Goal: Information Seeking & Learning: Find specific page/section

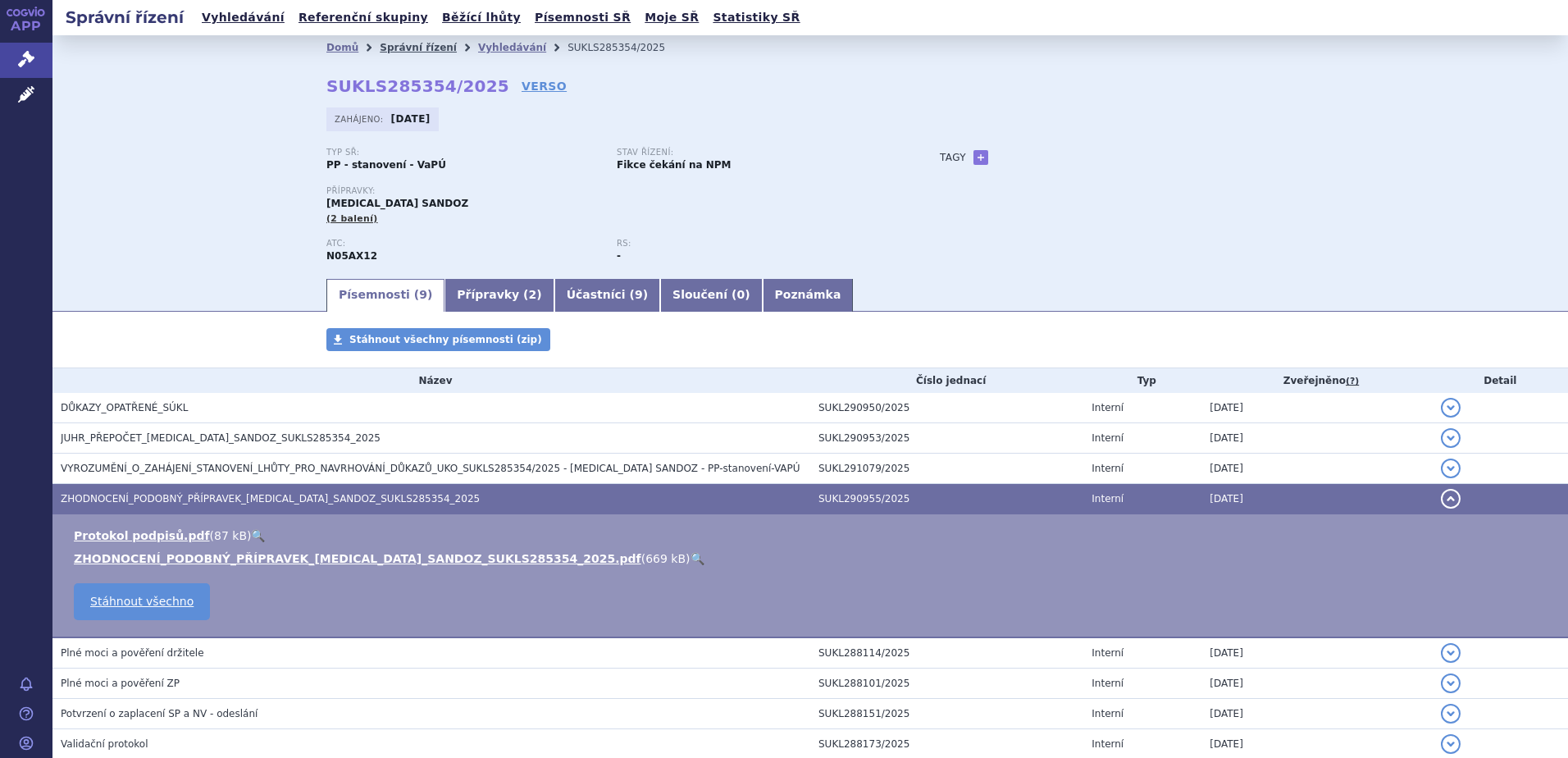
click at [397, 49] on link "Správní řízení" at bounding box center [418, 48] width 77 height 12
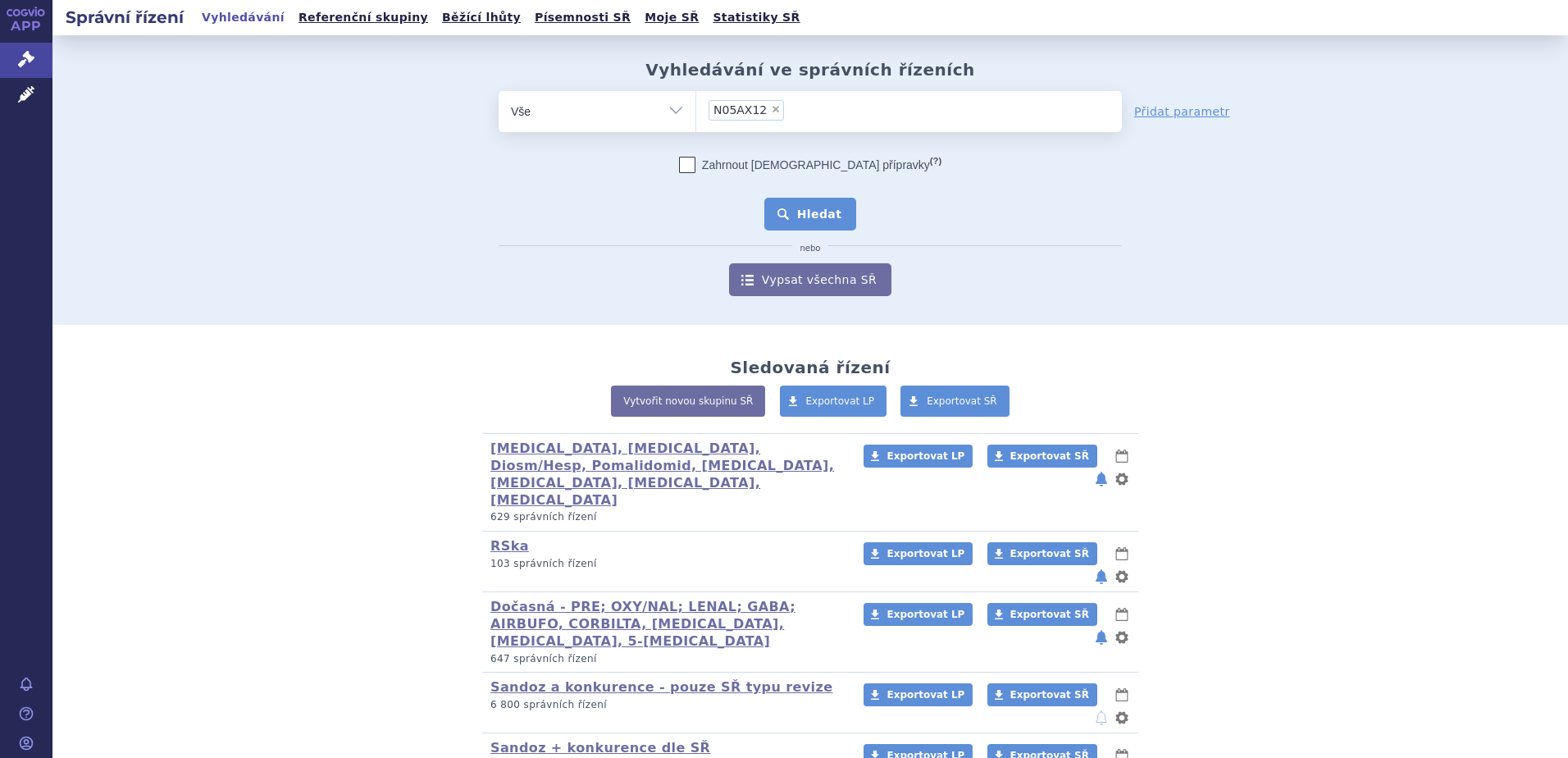
click at [785, 216] on button "Hledat" at bounding box center [811, 214] width 93 height 33
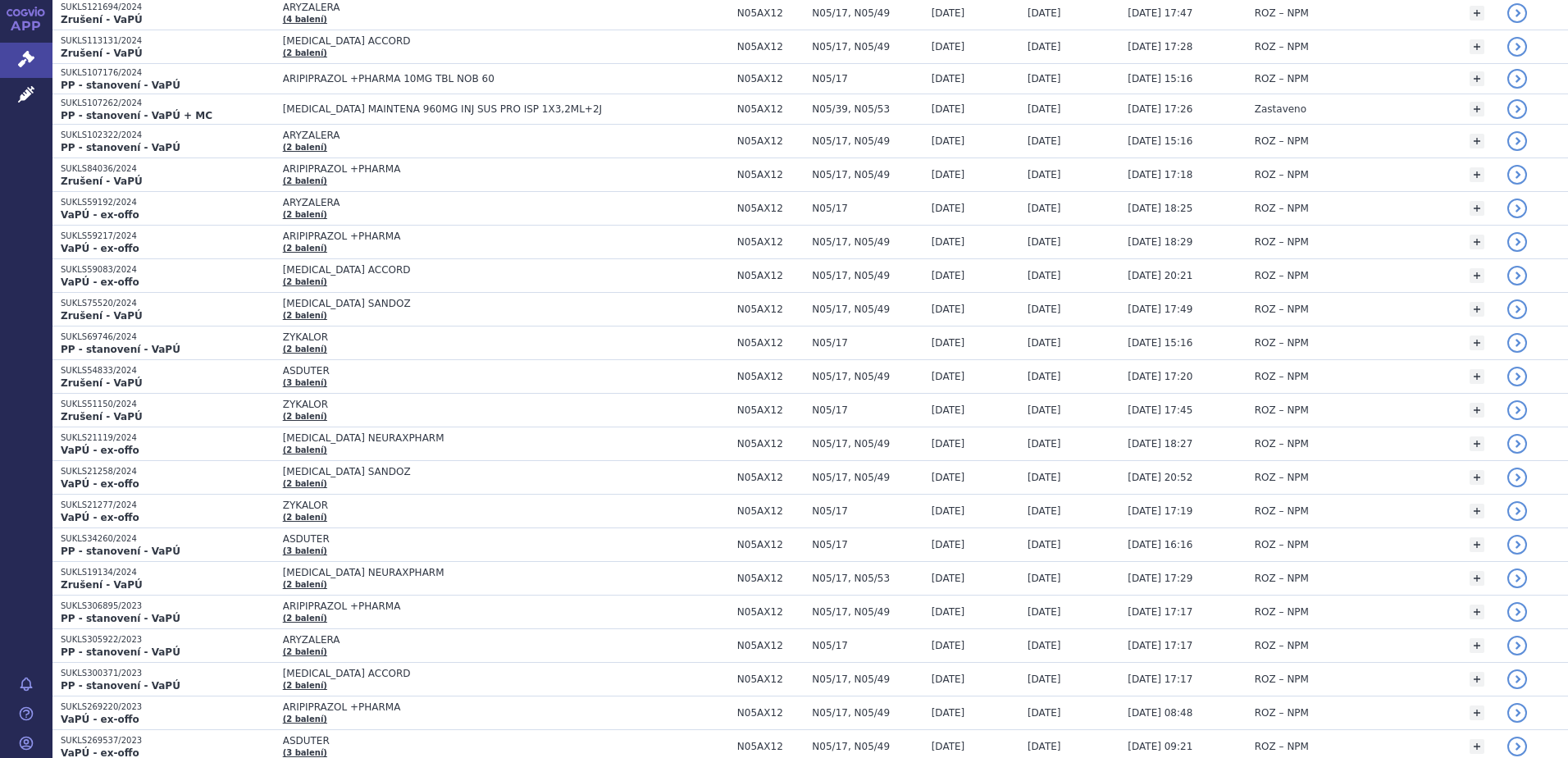
scroll to position [2967, 0]
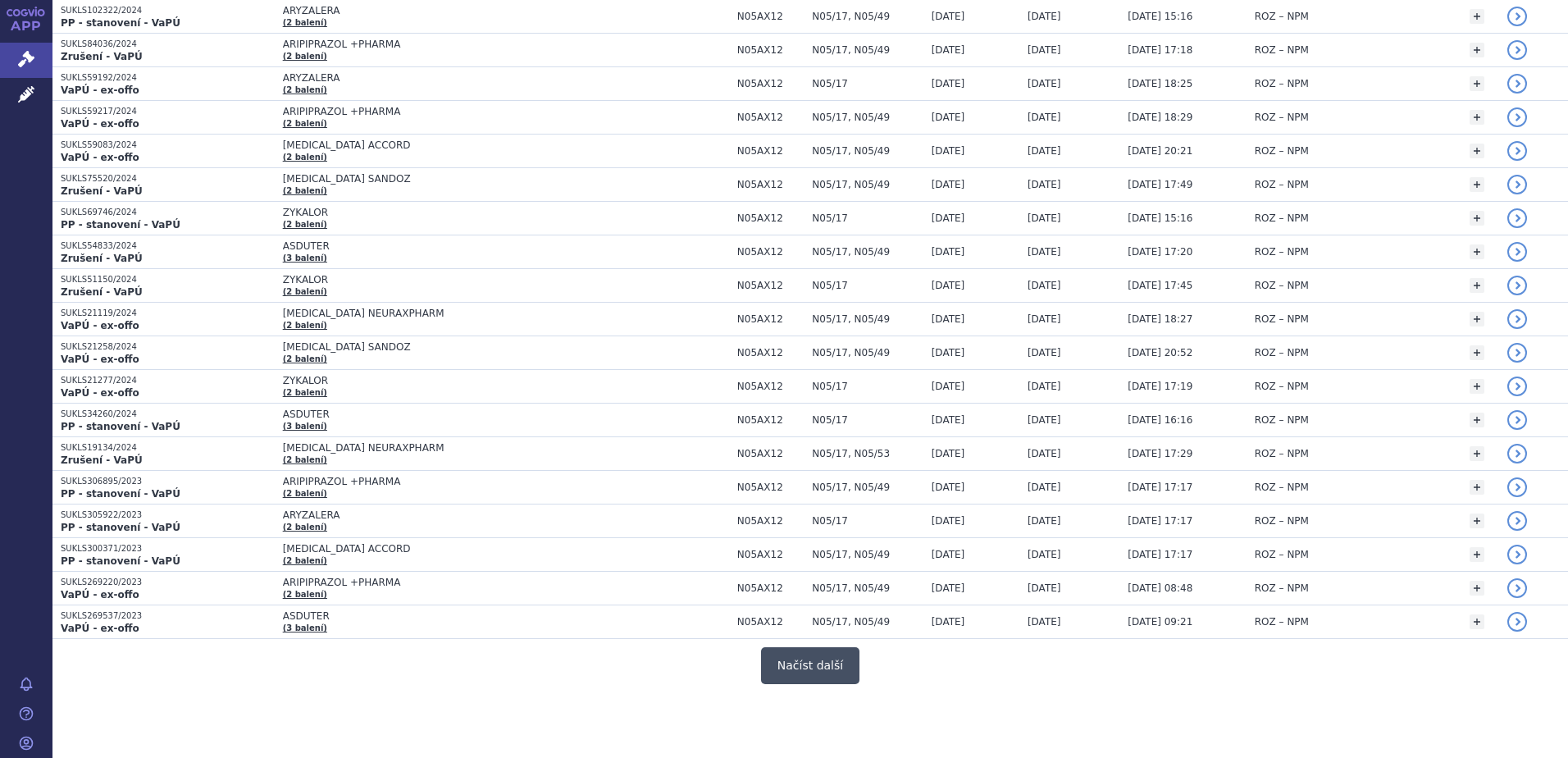
click at [841, 669] on button "Načíst další" at bounding box center [810, 665] width 98 height 37
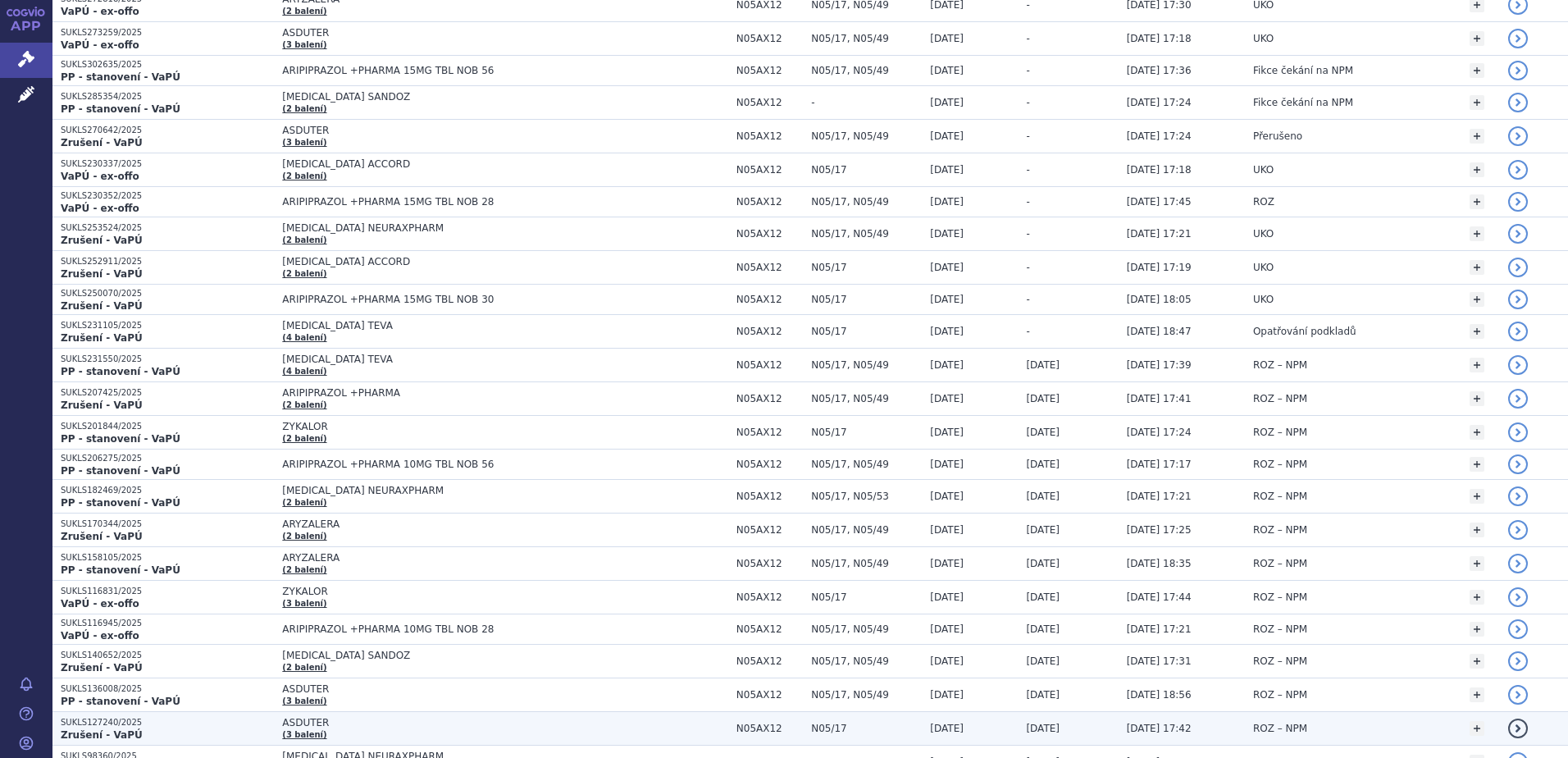
scroll to position [0, 0]
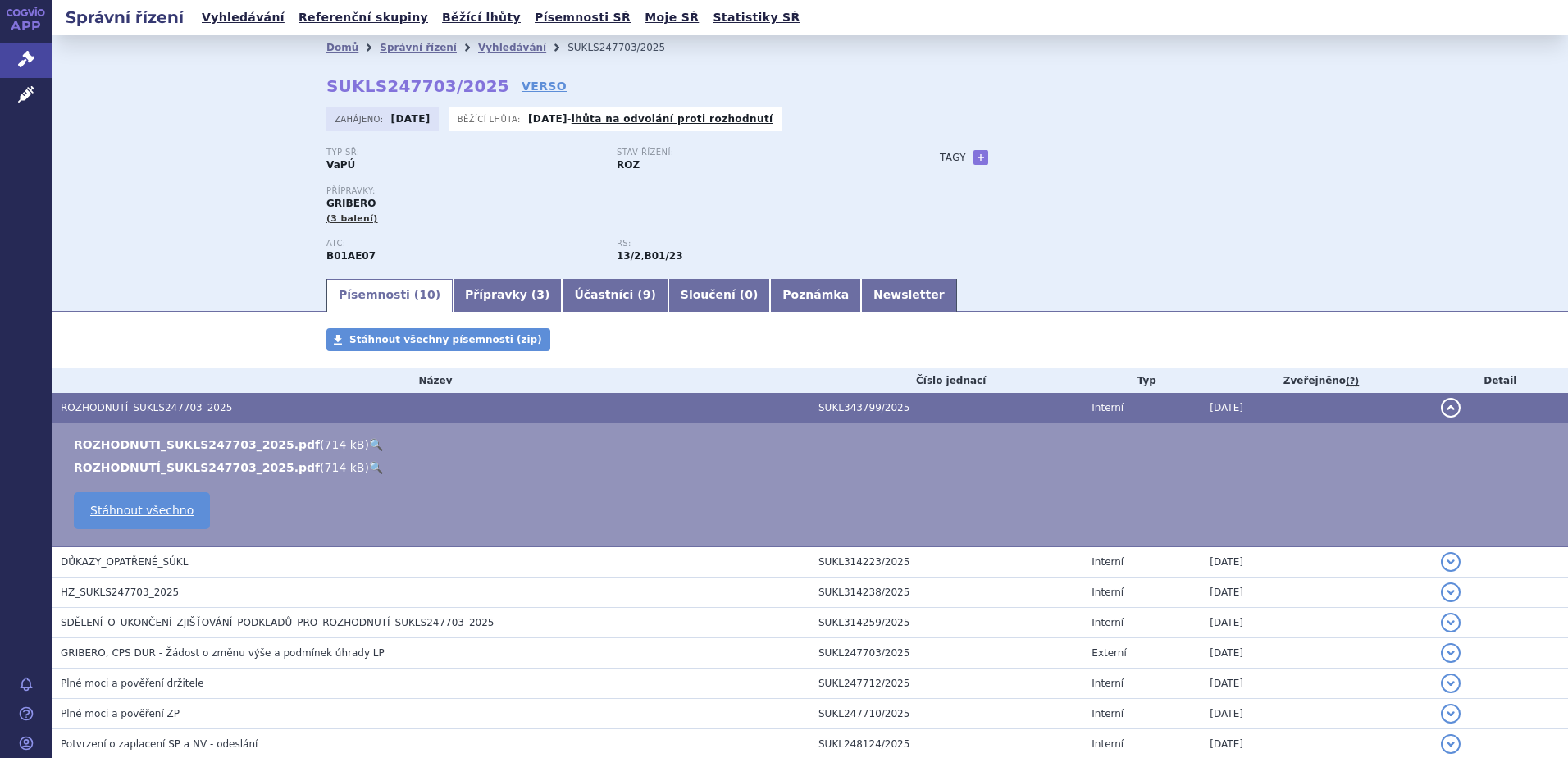
click at [127, 587] on span "HZ_SUKLS247703_2025" at bounding box center [119, 592] width 118 height 12
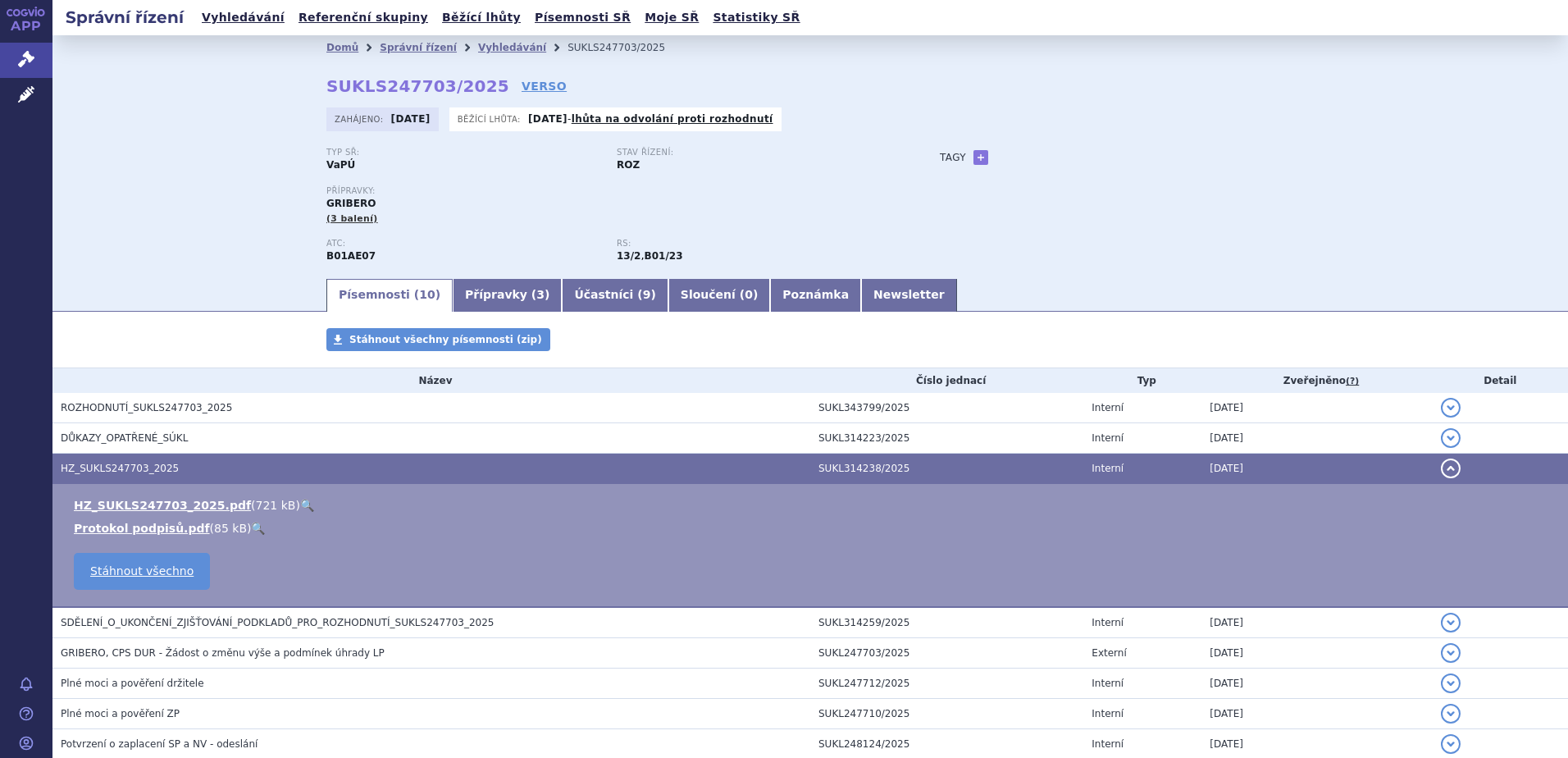
click at [300, 501] on link "🔍" at bounding box center [307, 505] width 14 height 13
